Goal: Transaction & Acquisition: Purchase product/service

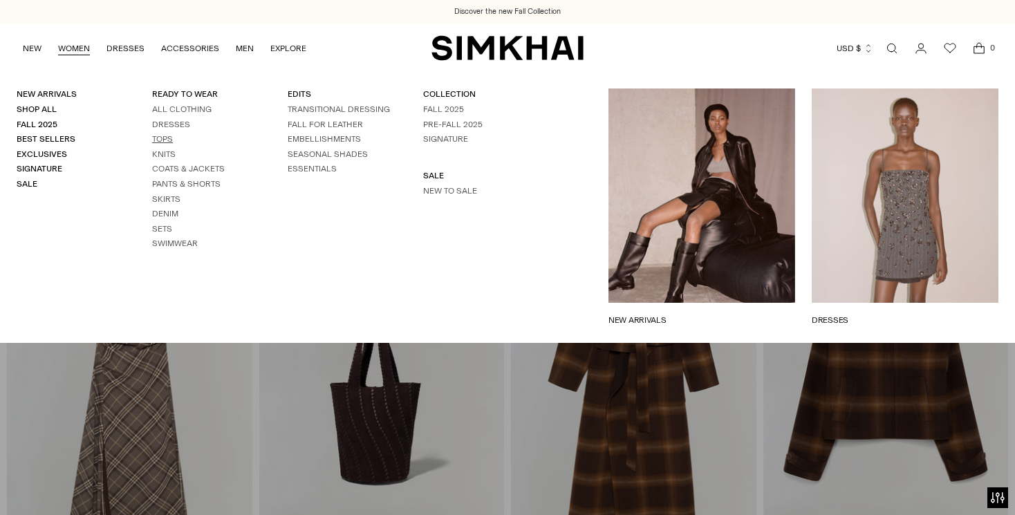
click at [160, 140] on link "Tops" at bounding box center [162, 139] width 21 height 10
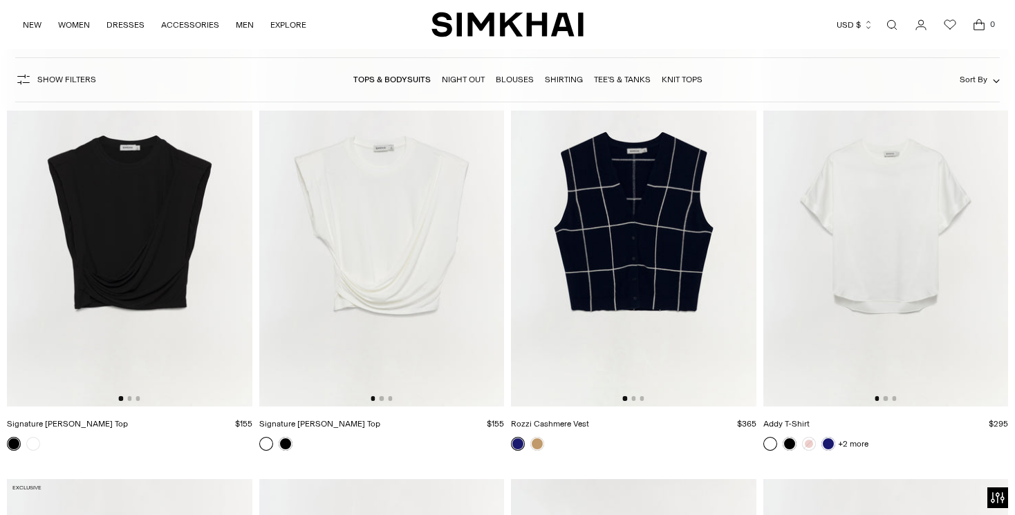
scroll to position [6749, 0]
click at [35, 444] on link at bounding box center [33, 443] width 14 height 14
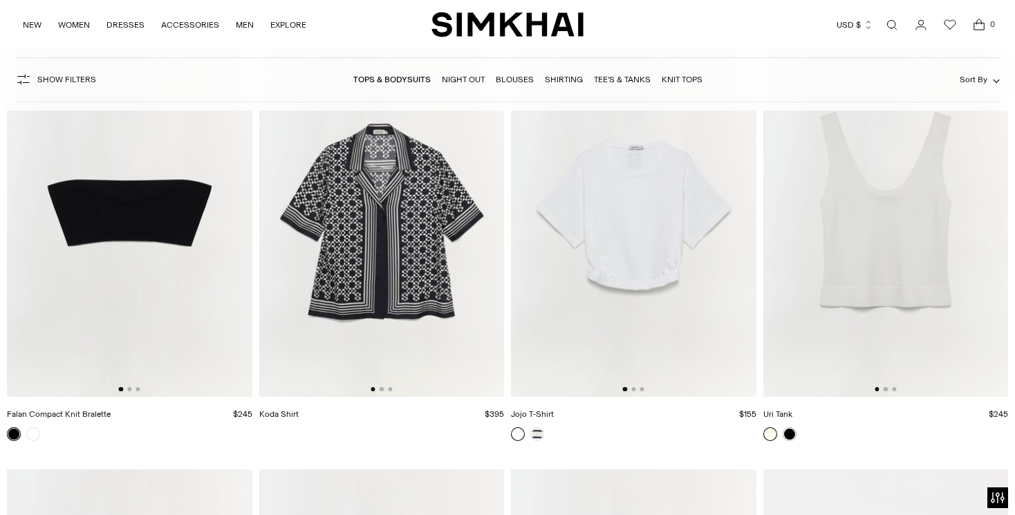
scroll to position [9387, 0]
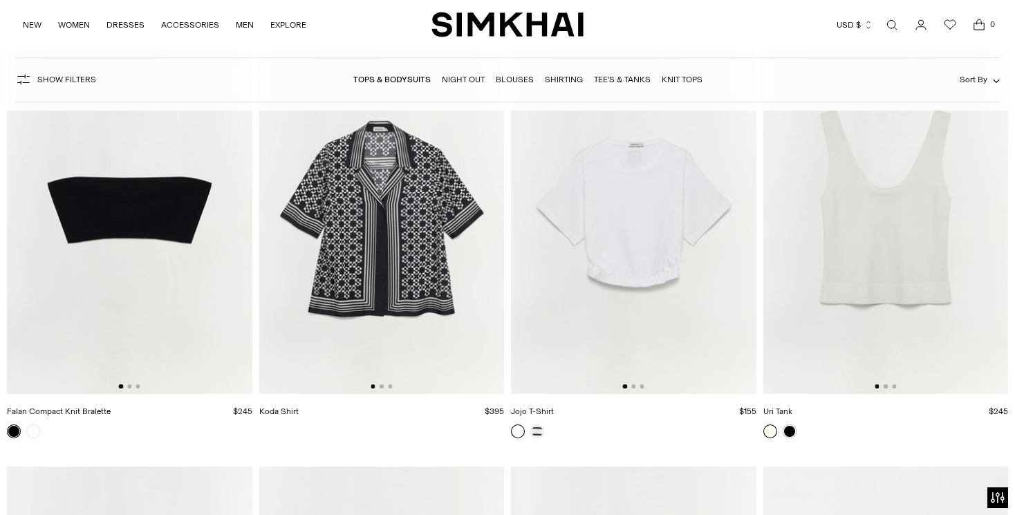
click at [641, 210] on img at bounding box center [633, 211] width 245 height 368
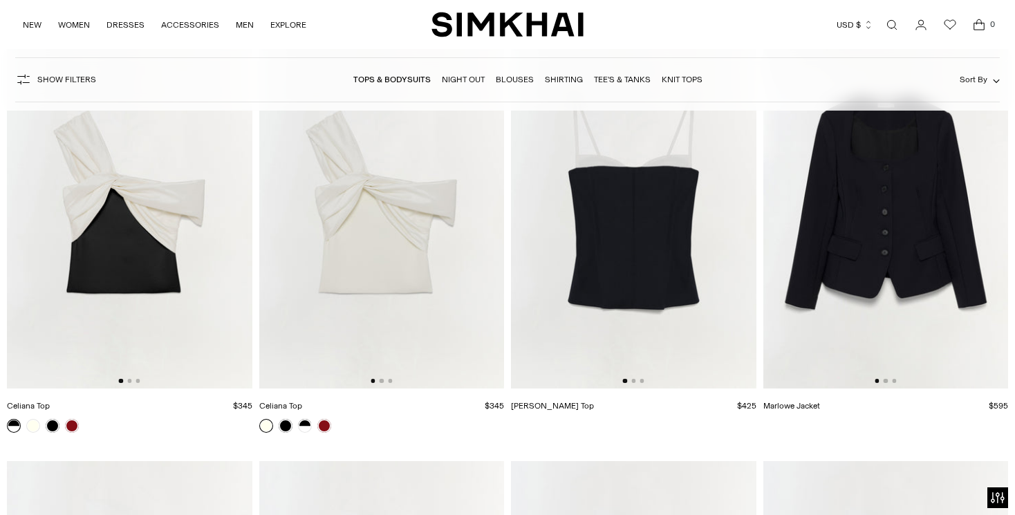
scroll to position [5719, 0]
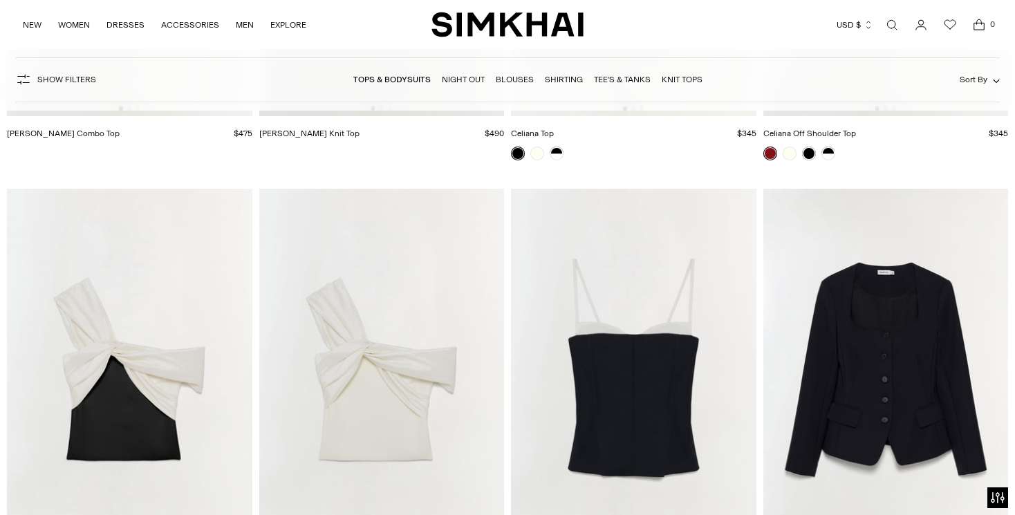
click at [356, 424] on img at bounding box center [381, 373] width 245 height 368
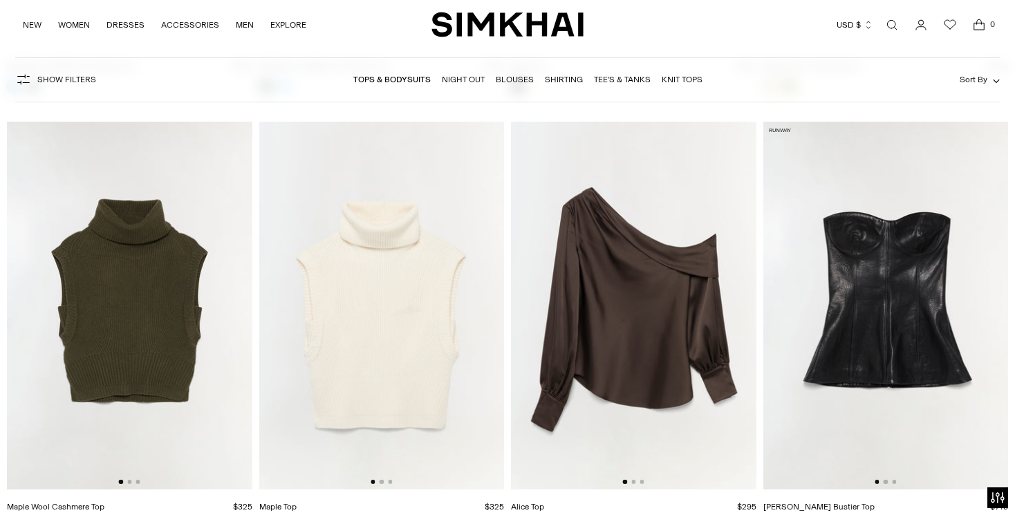
scroll to position [2718, 0]
click at [632, 79] on link "Tee's & Tanks" at bounding box center [622, 80] width 57 height 10
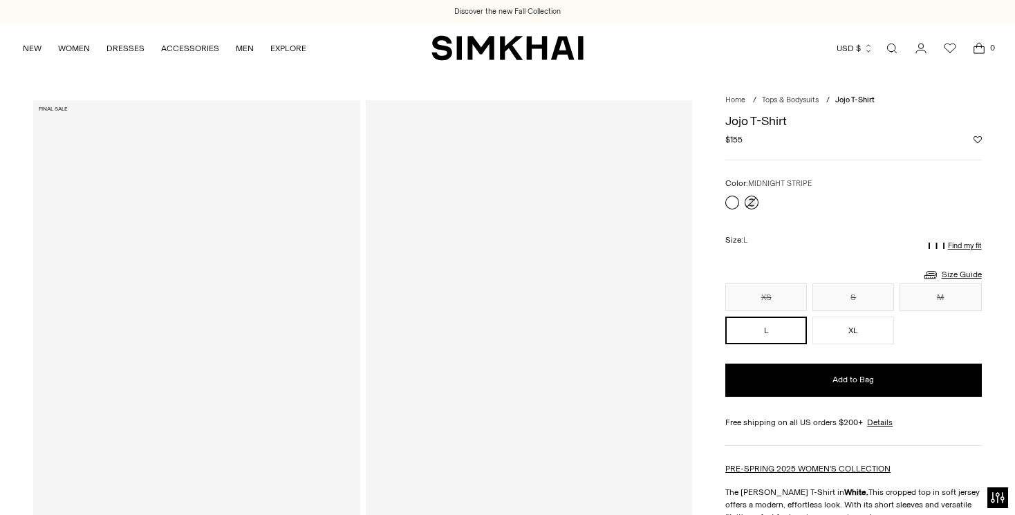
click at [751, 203] on link at bounding box center [751, 203] width 14 height 14
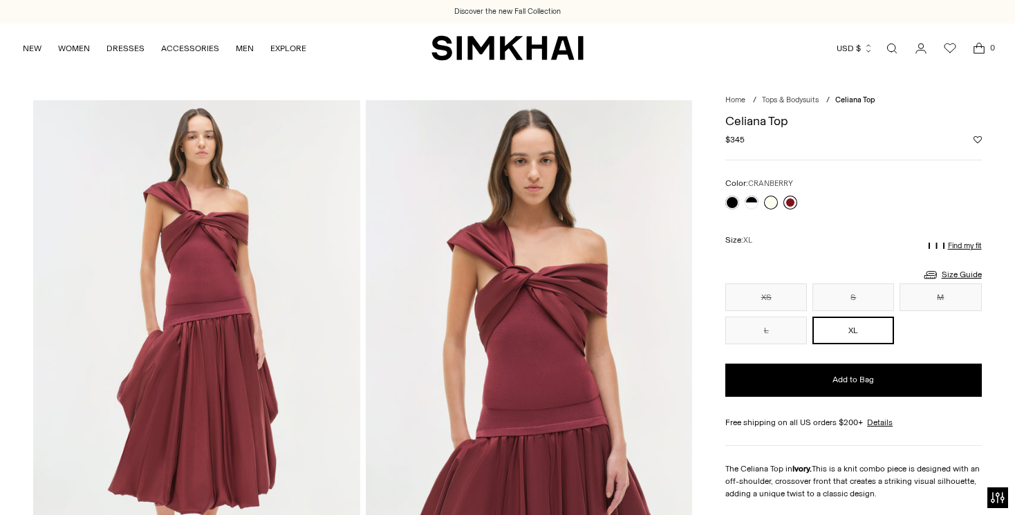
click at [792, 200] on link at bounding box center [790, 203] width 14 height 14
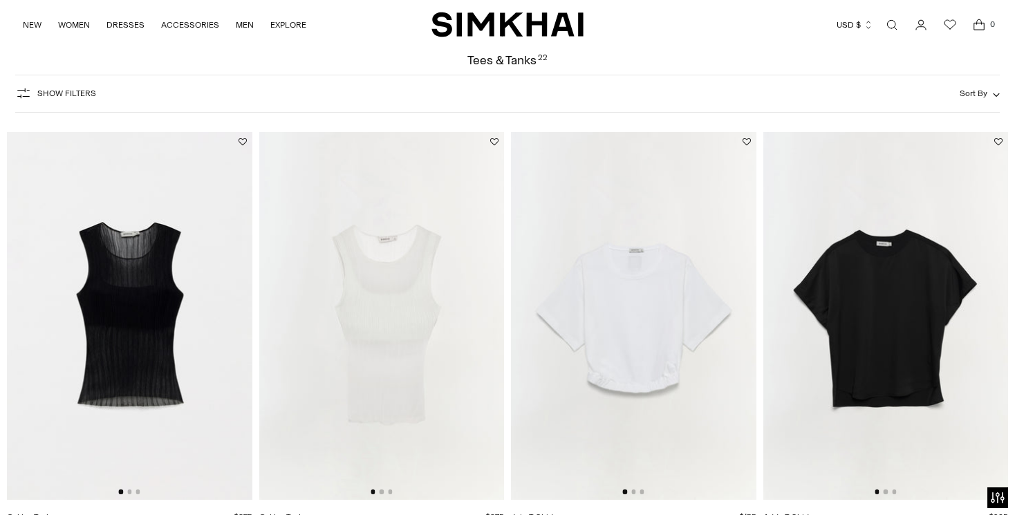
scroll to position [75, 0]
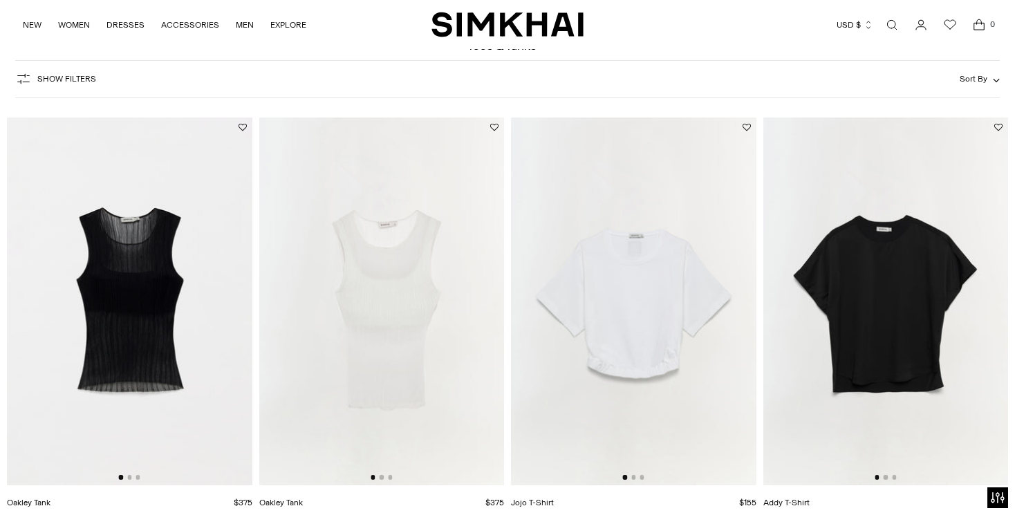
click at [622, 319] on img at bounding box center [633, 301] width 245 height 368
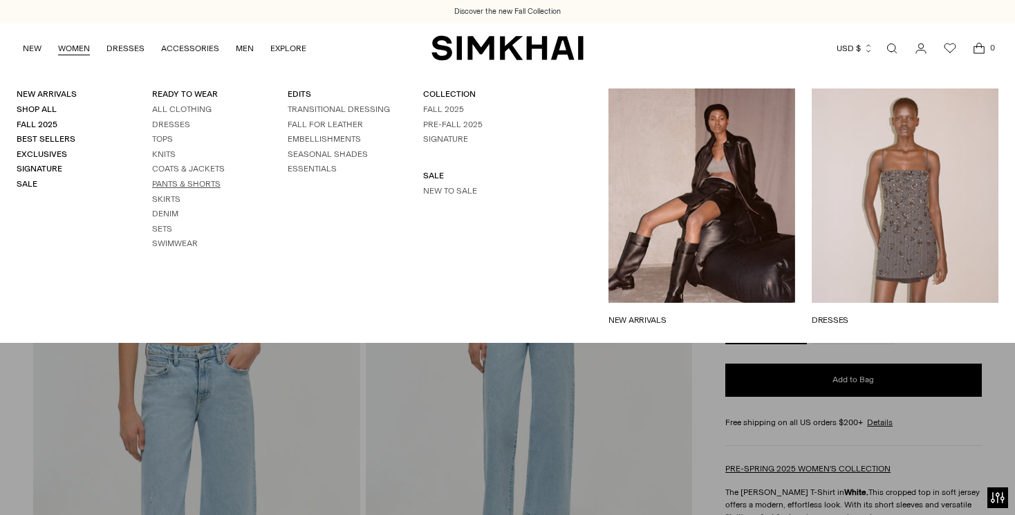
click at [162, 185] on link "Pants & Shorts" at bounding box center [186, 184] width 68 height 10
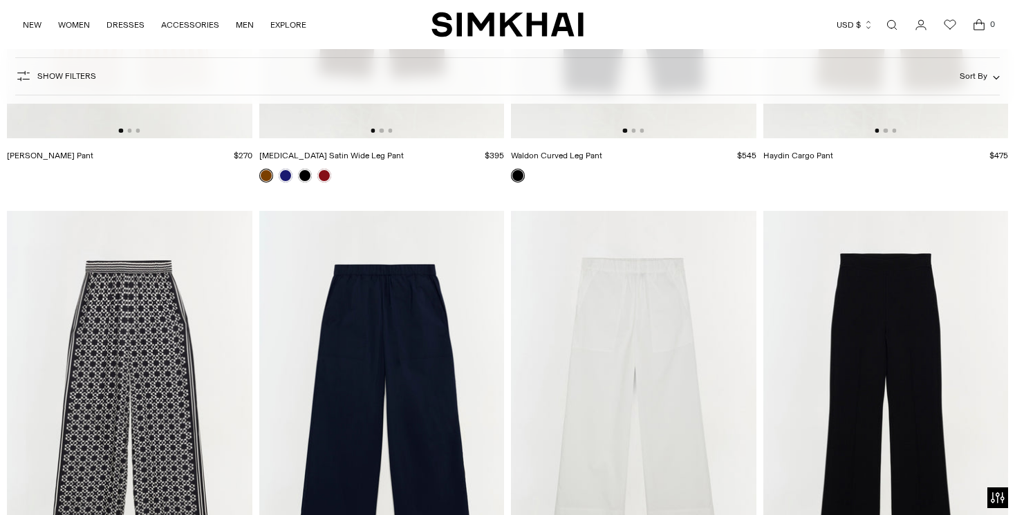
scroll to position [2738, 0]
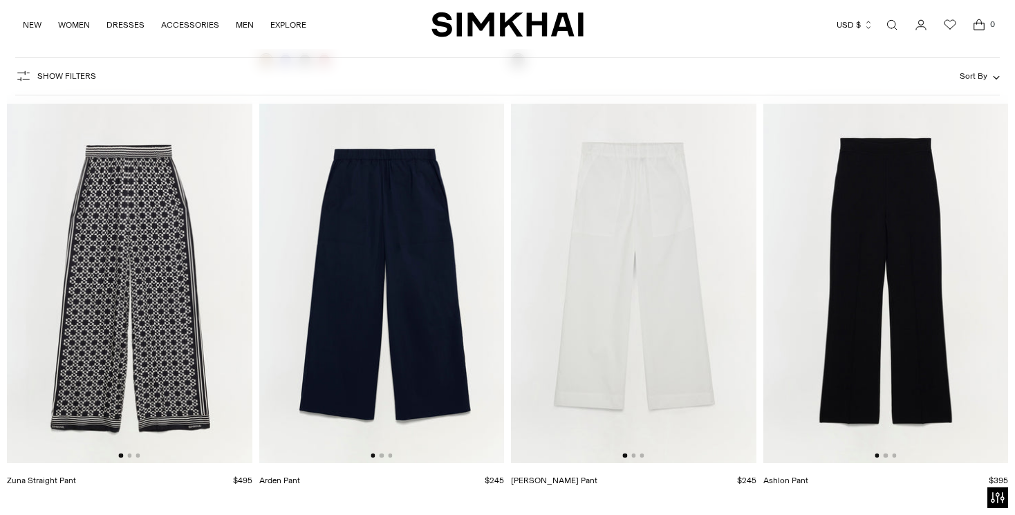
click at [337, 285] on img at bounding box center [381, 279] width 245 height 368
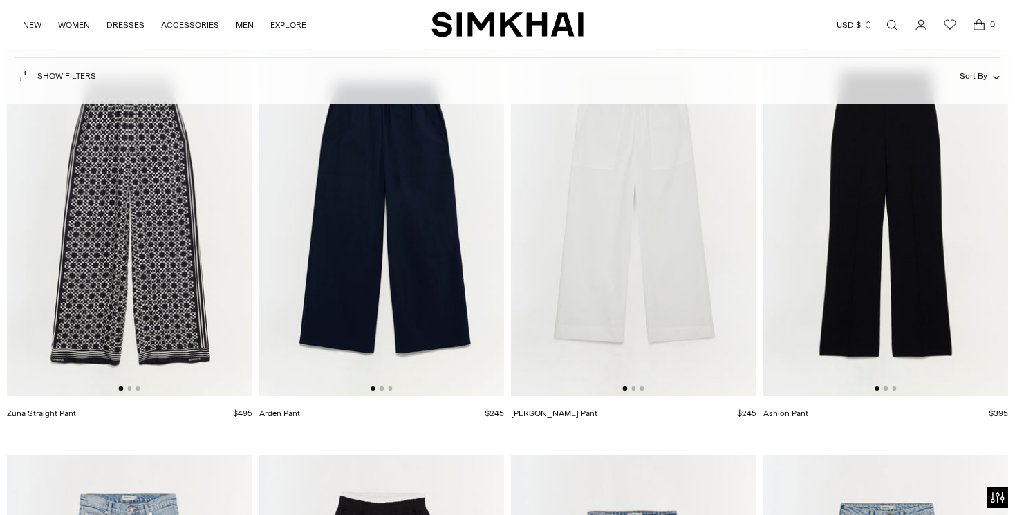
scroll to position [2675, 0]
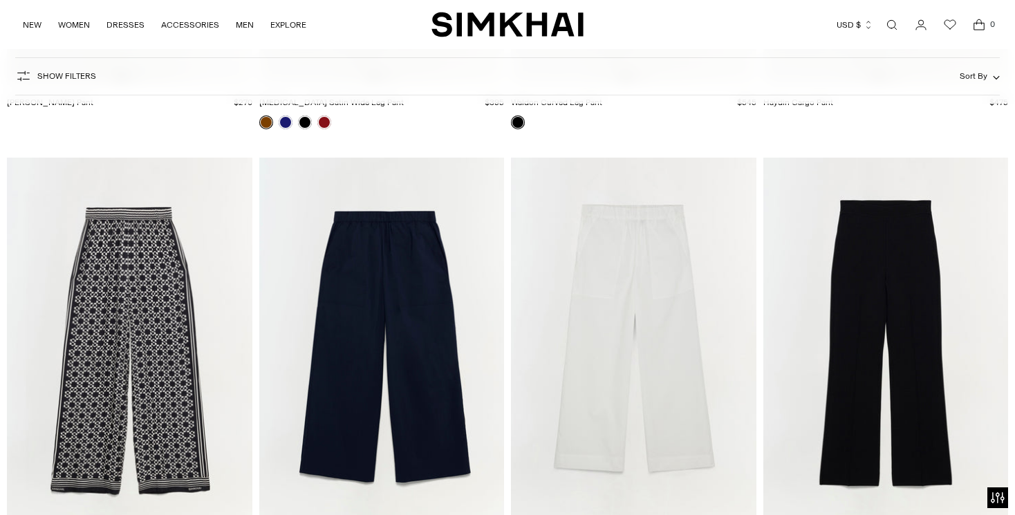
click at [599, 330] on img at bounding box center [633, 342] width 245 height 368
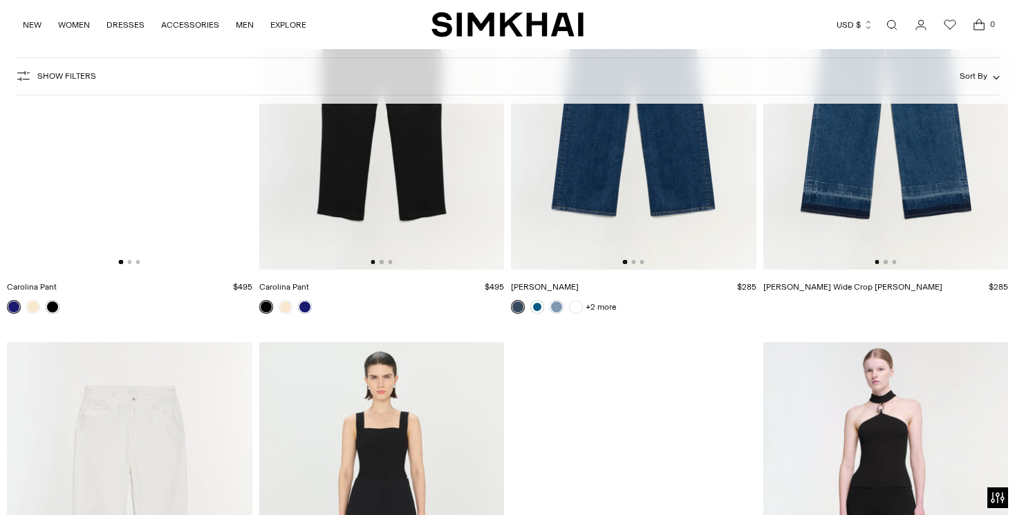
scroll to position [4416, 0]
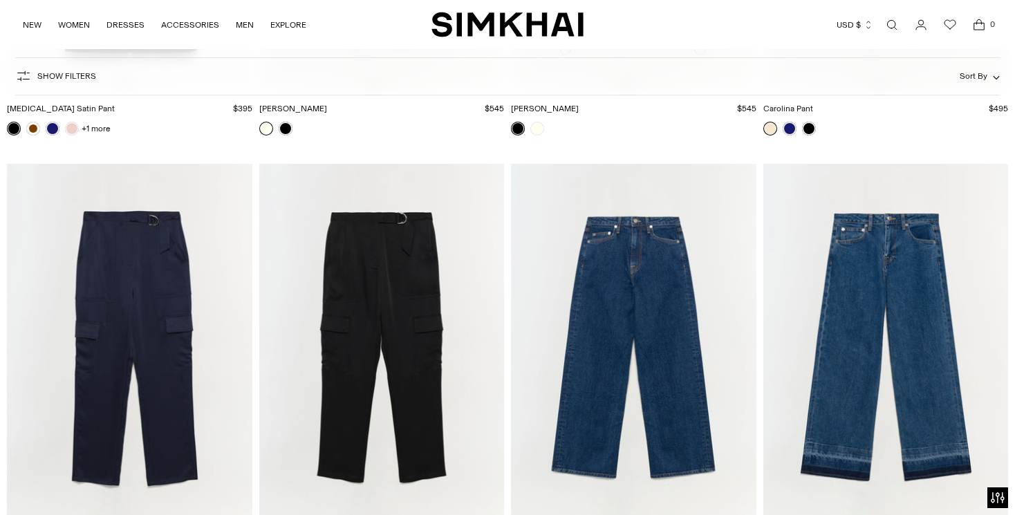
click at [135, 283] on img at bounding box center [129, 348] width 245 height 368
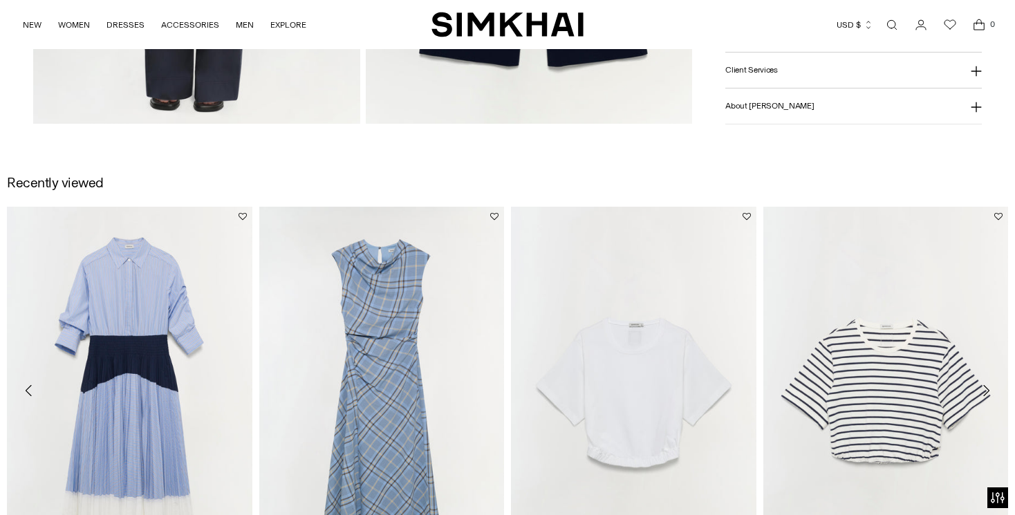
scroll to position [1500, 0]
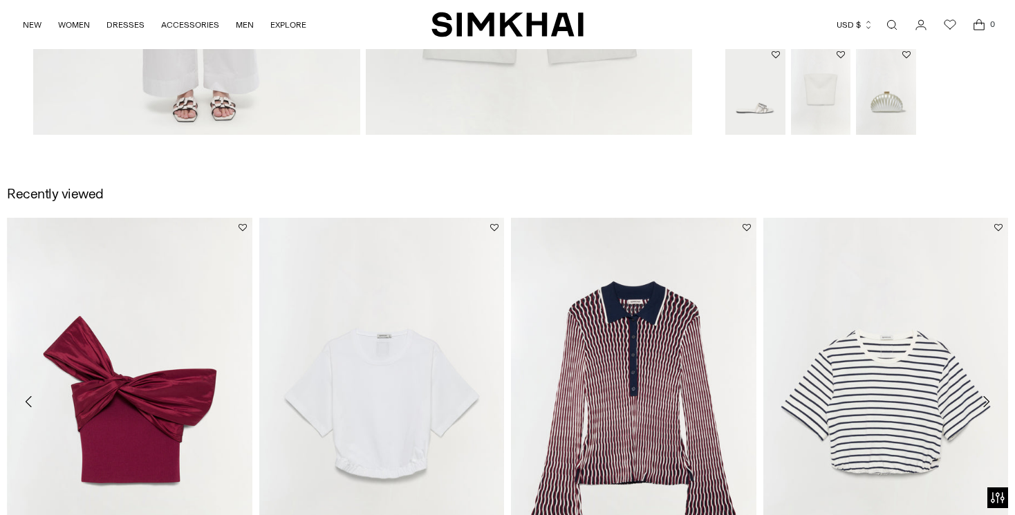
scroll to position [1449, 0]
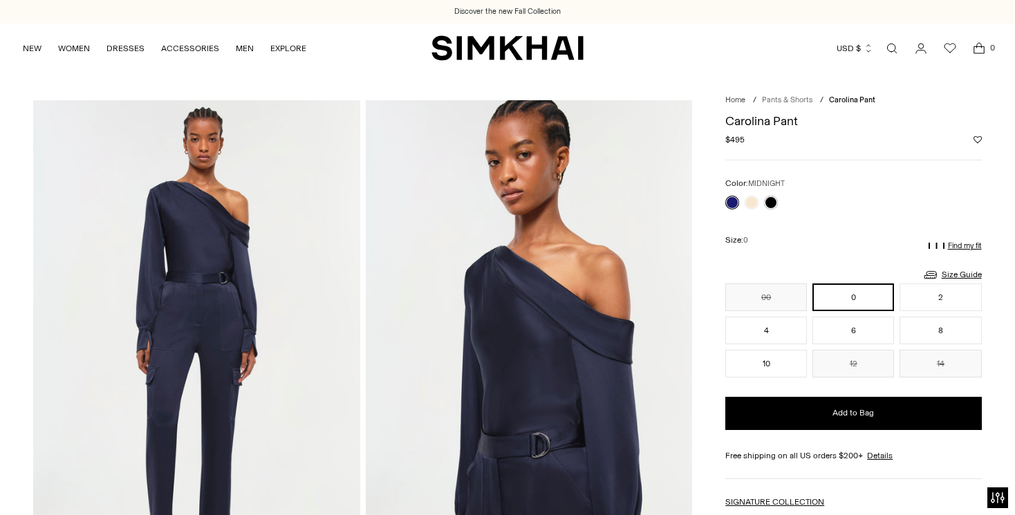
click at [771, 98] on link "Pants & Shorts" at bounding box center [787, 99] width 50 height 9
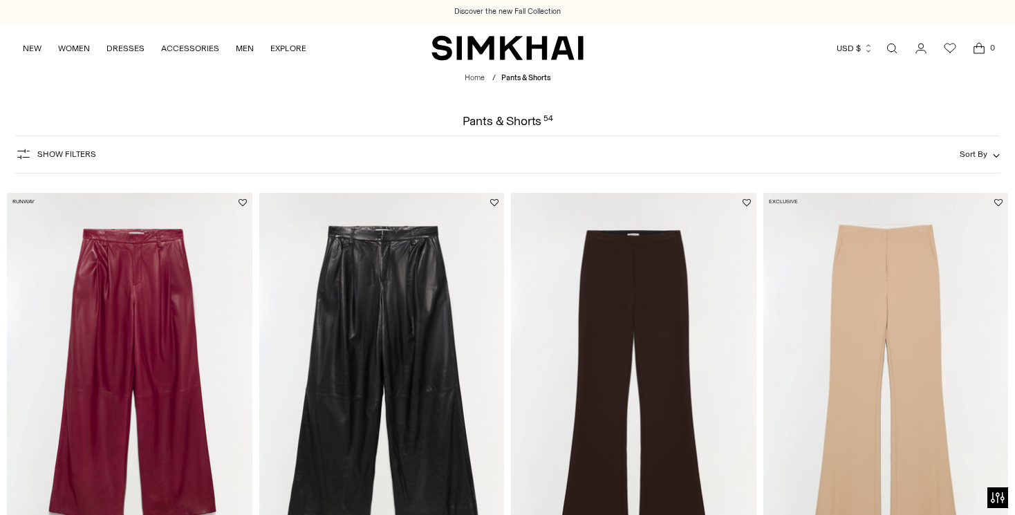
click at [52, 153] on span "Show Filters" at bounding box center [66, 154] width 59 height 10
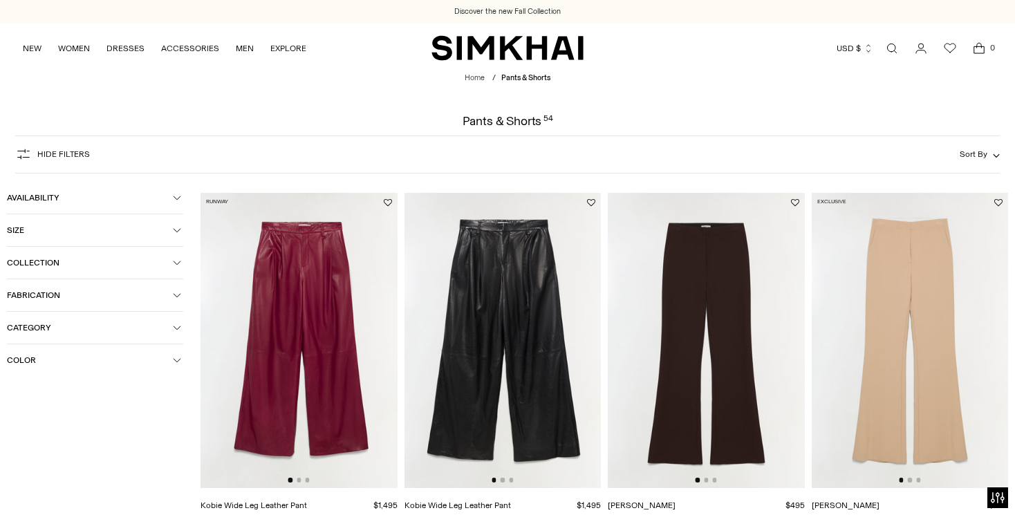
click at [17, 363] on span "Color" at bounding box center [90, 360] width 166 height 10
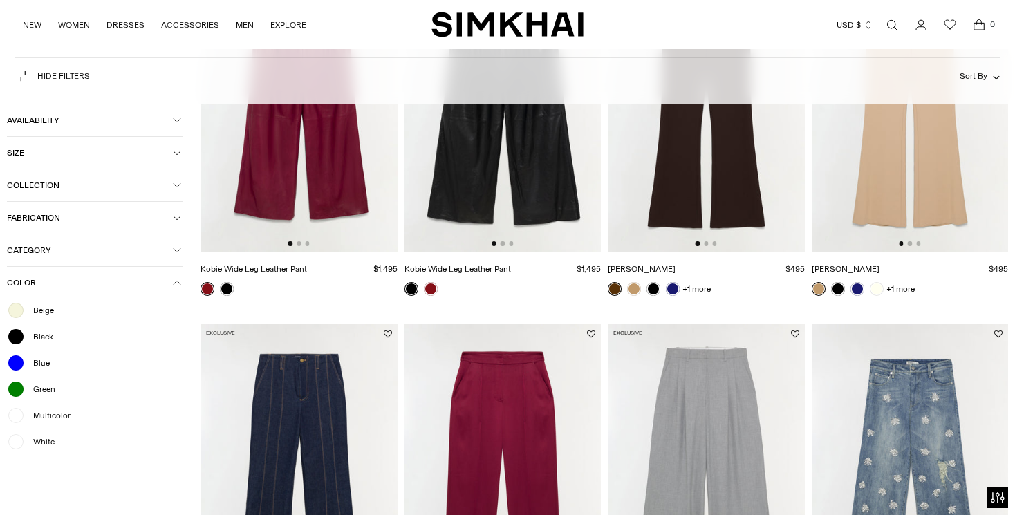
click at [36, 365] on span "Blue" at bounding box center [37, 363] width 25 height 12
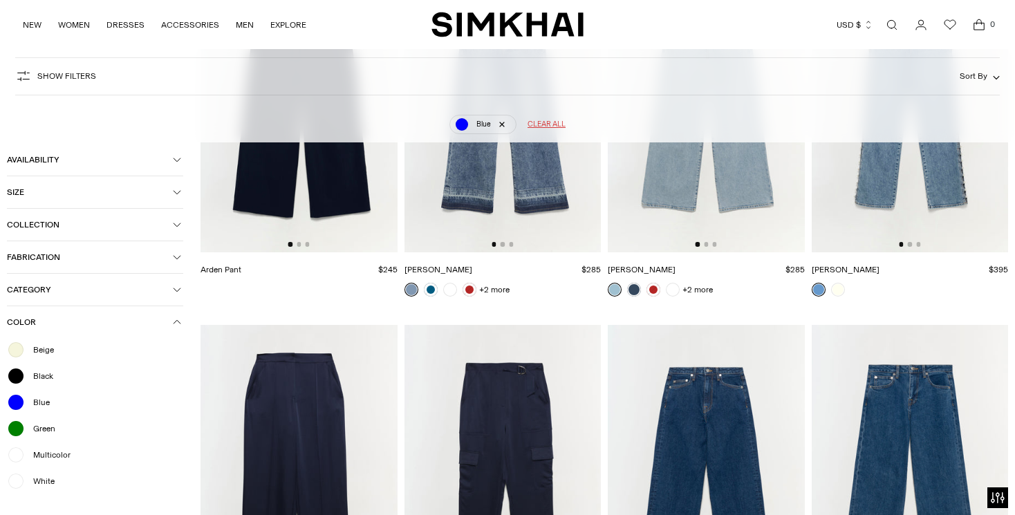
scroll to position [15, 0]
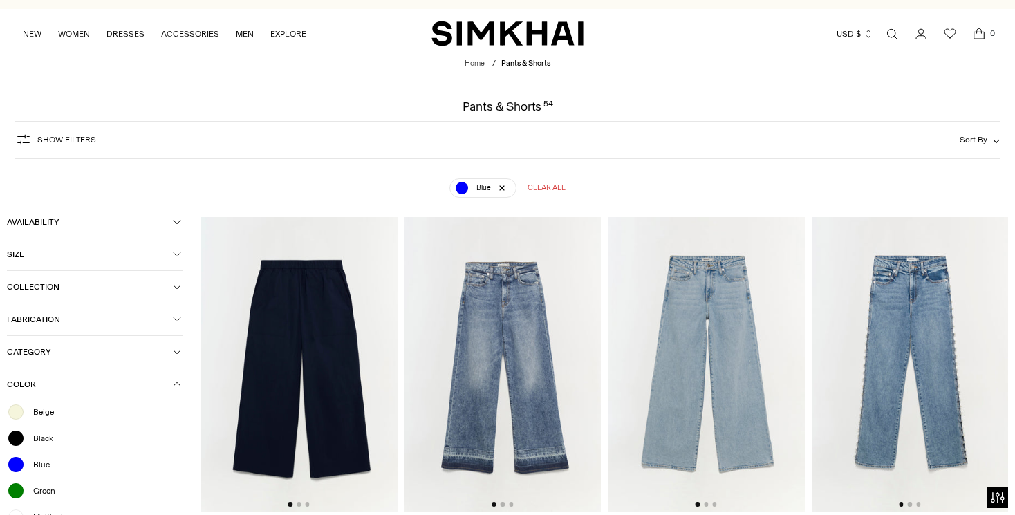
click at [279, 323] on img at bounding box center [298, 364] width 197 height 295
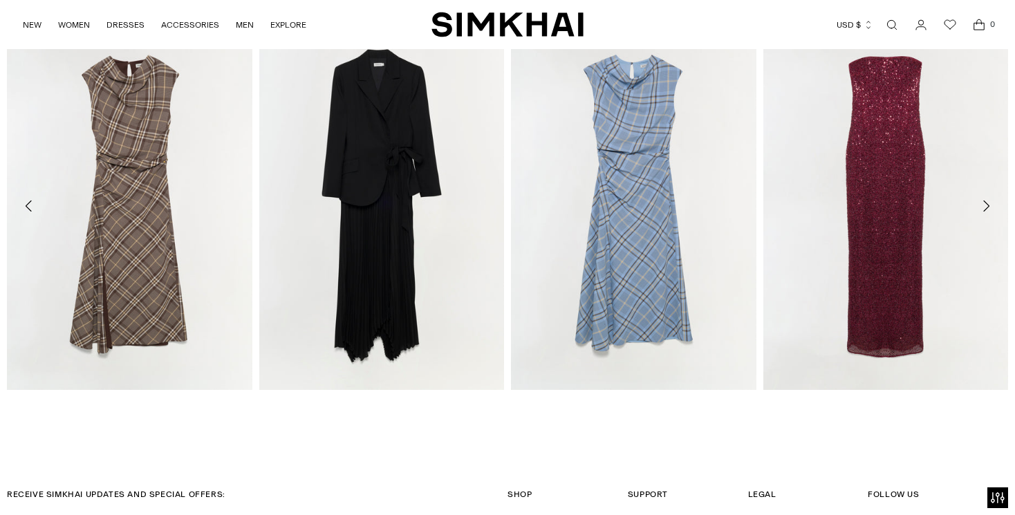
scroll to position [2099, 0]
